Goal: Task Accomplishment & Management: Use online tool/utility

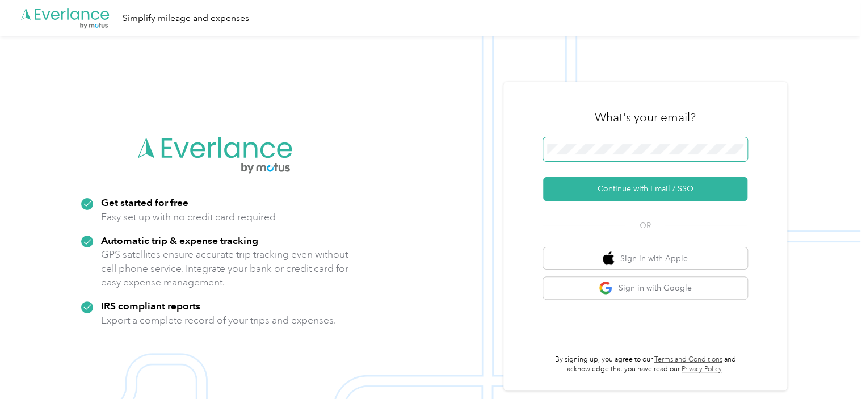
click at [592, 141] on span at bounding box center [645, 149] width 204 height 24
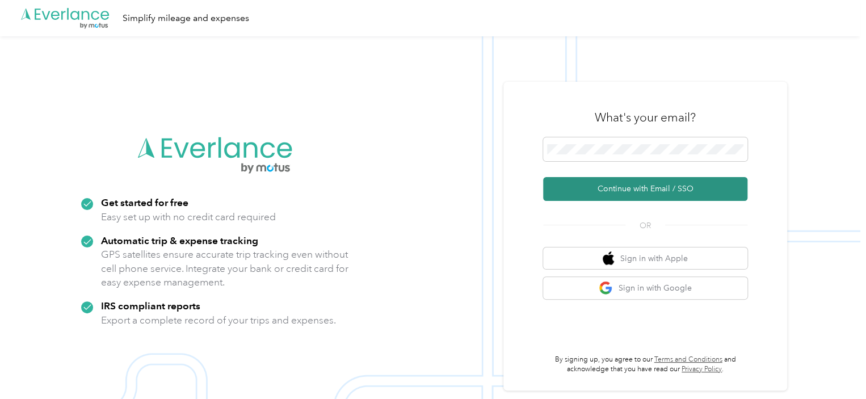
click at [618, 190] on button "Continue with Email / SSO" at bounding box center [645, 189] width 204 height 24
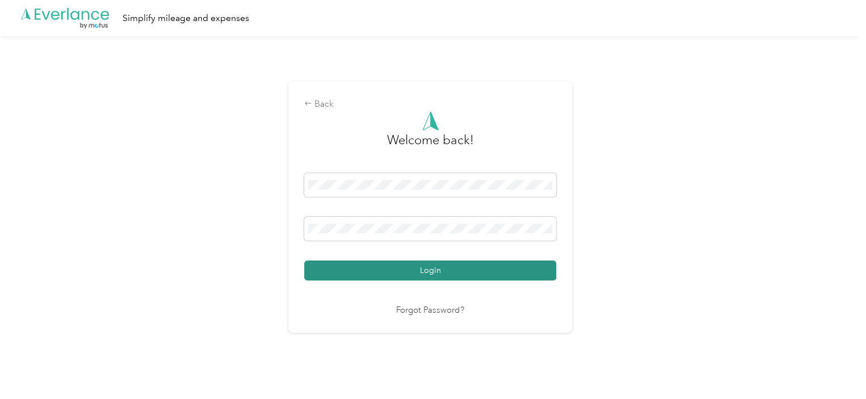
click at [448, 263] on button "Login" at bounding box center [430, 271] width 252 height 20
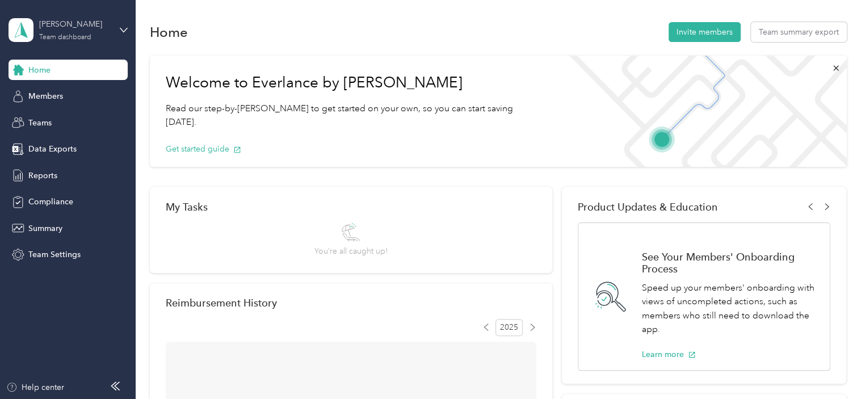
click at [62, 26] on div "[PERSON_NAME] Team dashboard" at bounding box center [74, 29] width 71 height 23
click at [68, 117] on div "Personal dashboard" at bounding box center [54, 119] width 72 height 12
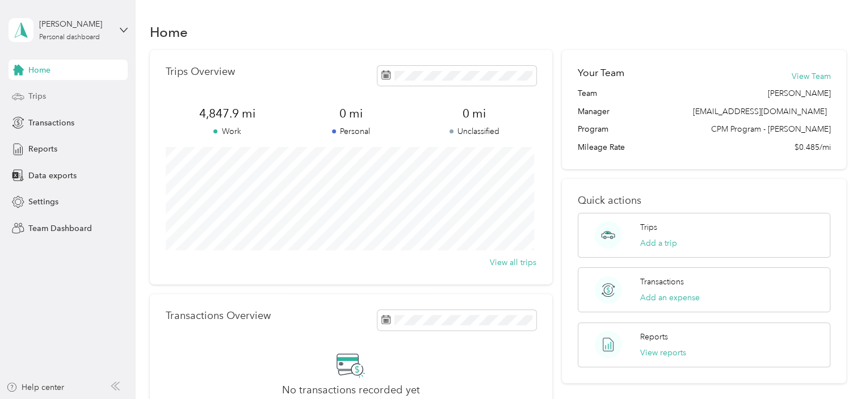
click at [37, 95] on span "Trips" at bounding box center [37, 96] width 18 height 12
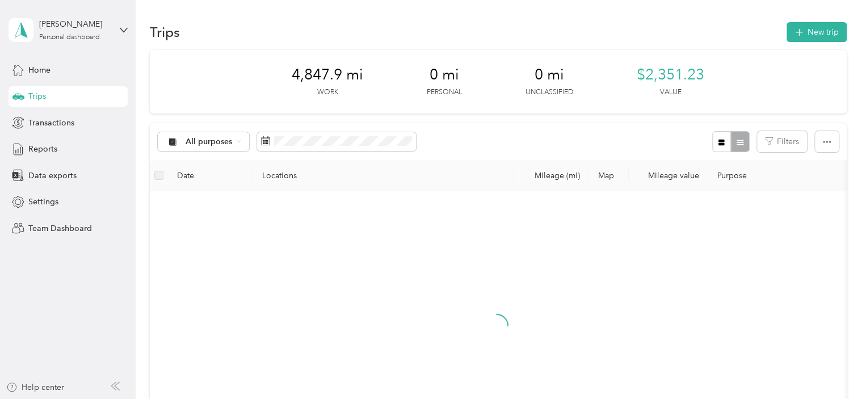
click at [66, 16] on div "[PERSON_NAME] Personal dashboard" at bounding box center [68, 30] width 119 height 40
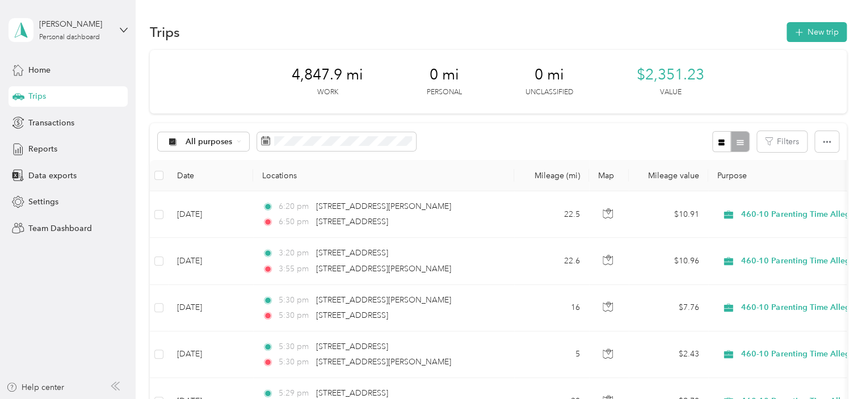
click at [60, 93] on div "Team dashboard" at bounding box center [48, 93] width 61 height 12
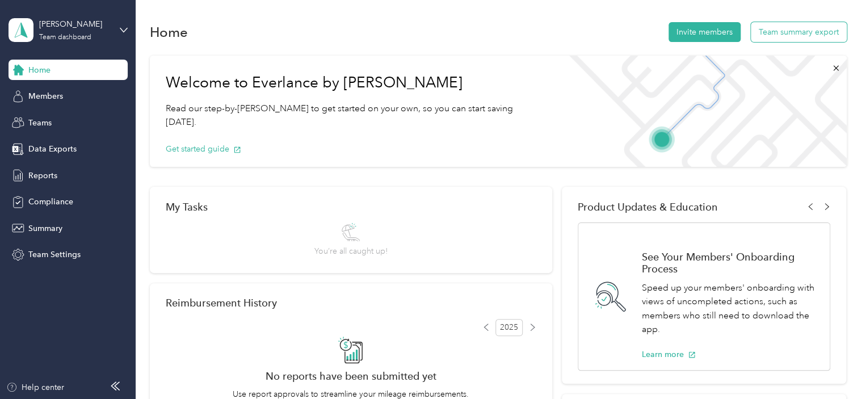
click at [792, 33] on button "Team summary export" at bounding box center [799, 32] width 96 height 20
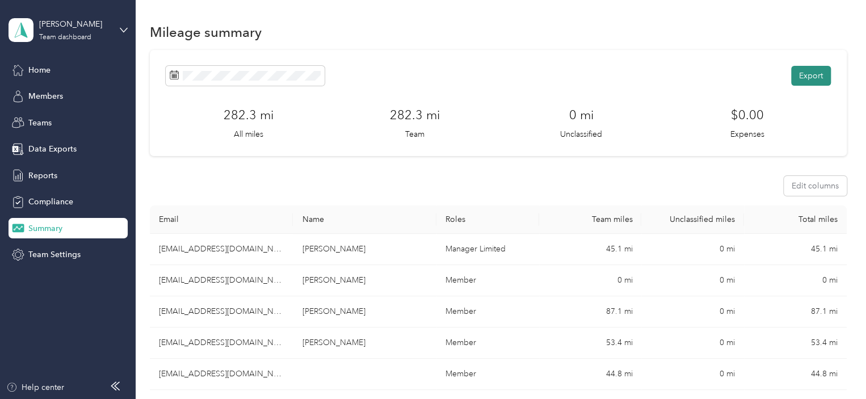
click at [807, 74] on button "Export" at bounding box center [811, 76] width 40 height 20
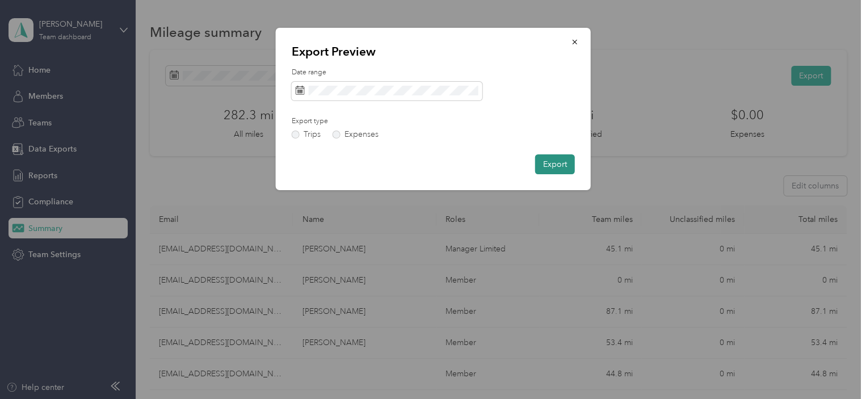
click at [554, 169] on button "Export" at bounding box center [555, 164] width 40 height 20
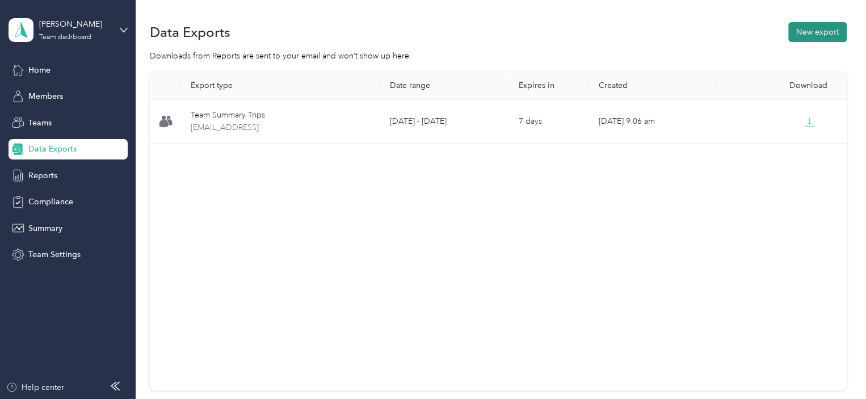
click at [799, 30] on button "New export" at bounding box center [818, 32] width 58 height 20
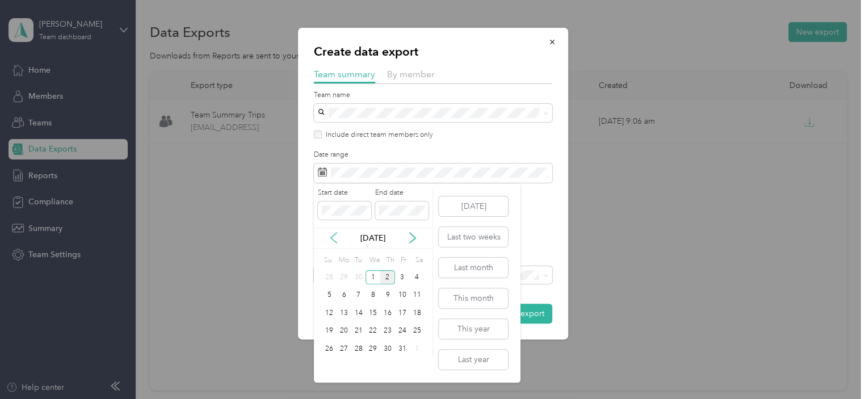
click at [336, 236] on icon at bounding box center [333, 237] width 11 height 11
click at [330, 330] on div "21" at bounding box center [329, 331] width 15 height 14
click at [357, 348] on div "30" at bounding box center [358, 349] width 15 height 14
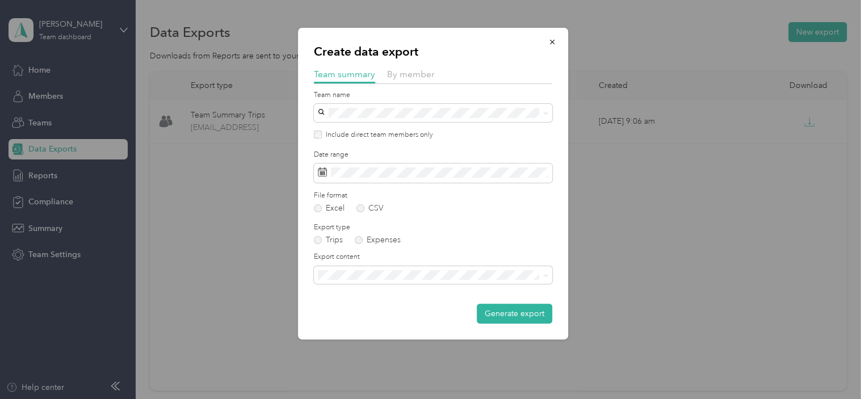
click at [350, 313] on span "Summary and full trips list" at bounding box center [367, 315] width 91 height 10
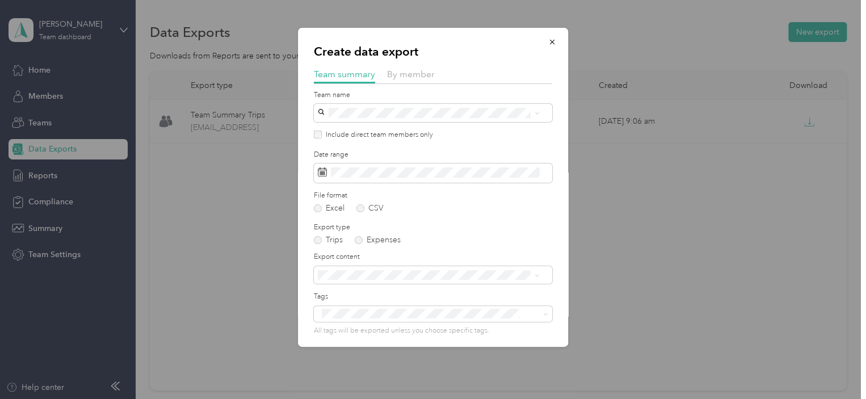
scroll to position [44, 0]
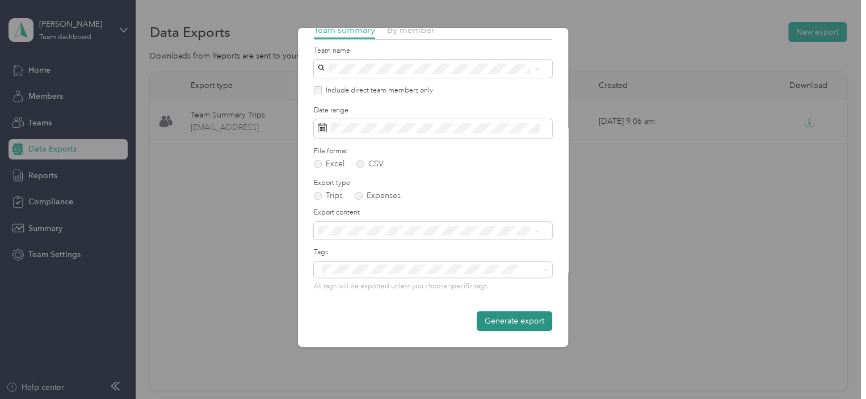
click at [505, 326] on button "Generate export" at bounding box center [515, 321] width 76 height 20
